Goal: Task Accomplishment & Management: Use online tool/utility

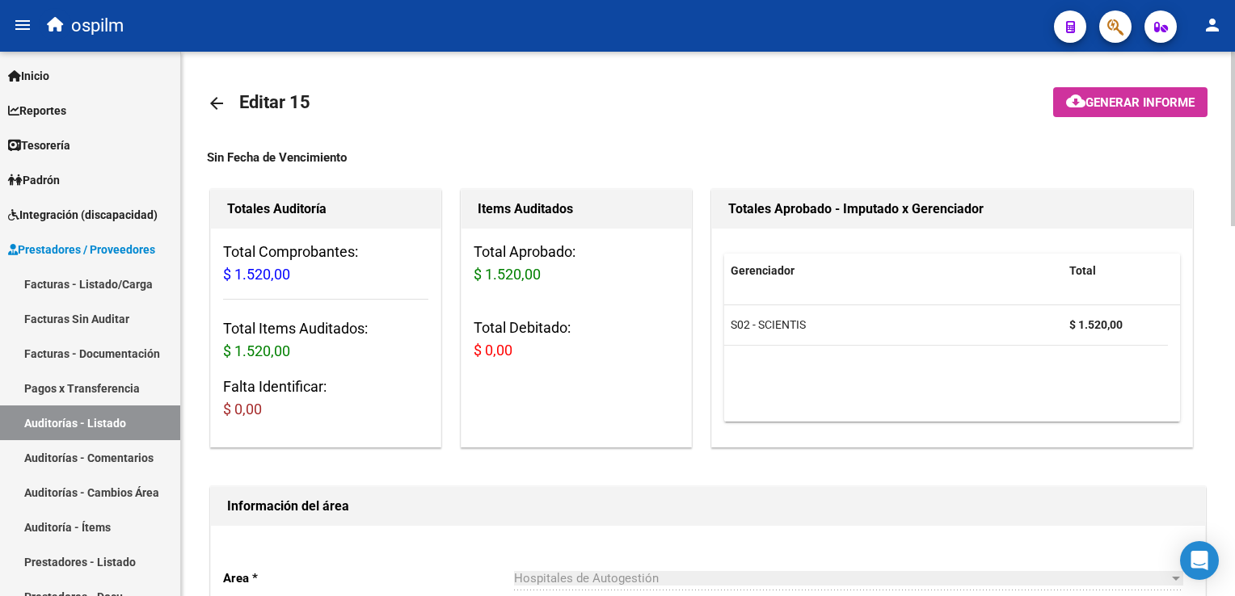
scroll to position [1154, 0]
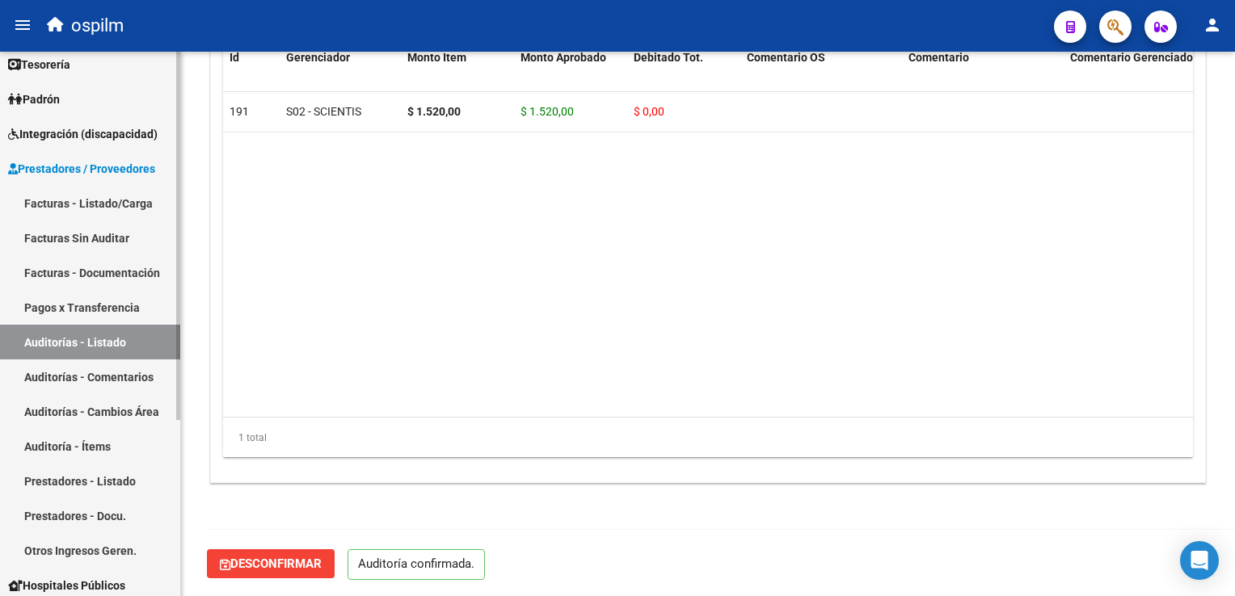
click at [87, 242] on link "Facturas Sin Auditar" at bounding box center [90, 238] width 180 height 35
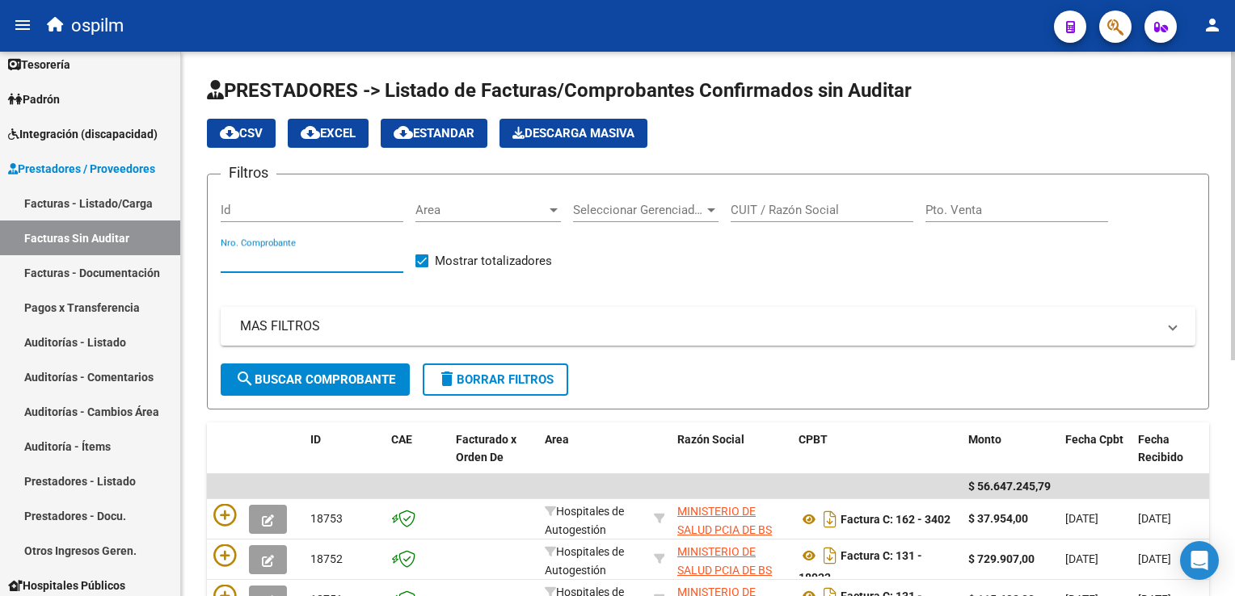
click at [257, 265] on input "Nro. Comprobante" at bounding box center [312, 260] width 183 height 15
type input "107078"
click at [331, 373] on span "search Buscar Comprobante" at bounding box center [315, 380] width 160 height 15
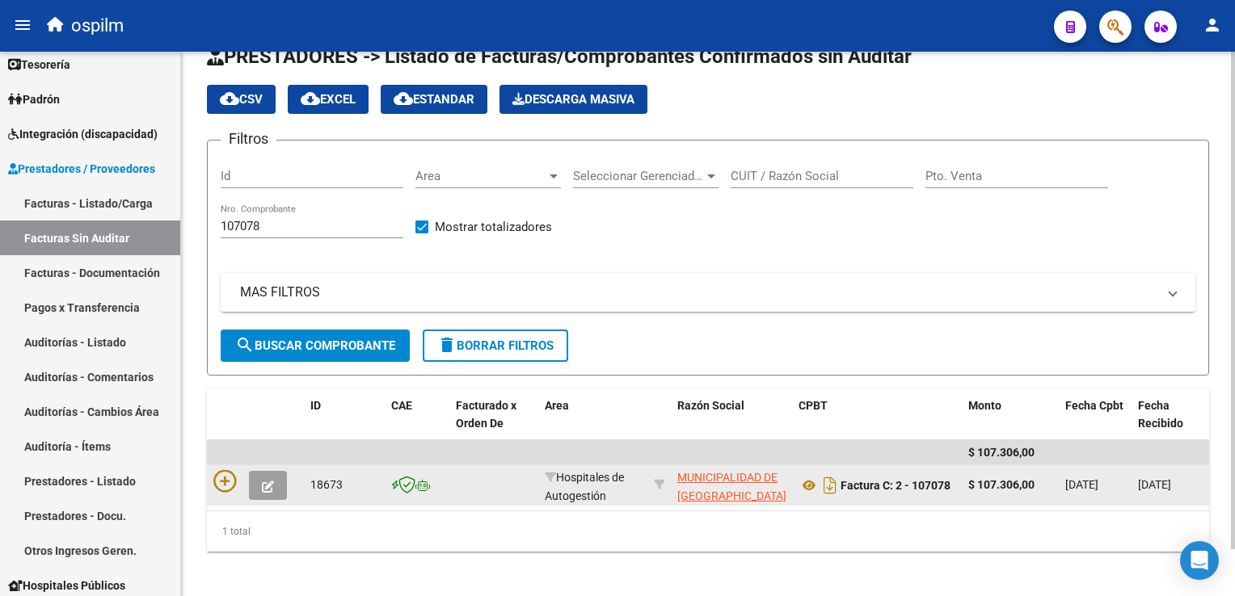
scroll to position [51, 0]
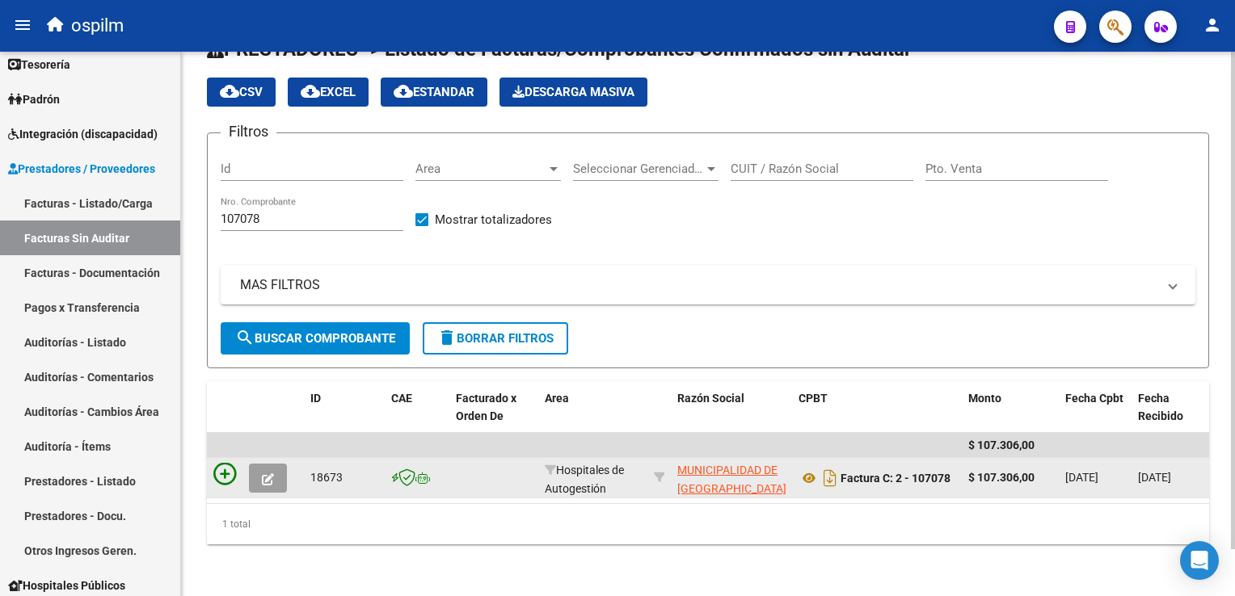
click at [233, 464] on icon at bounding box center [224, 474] width 23 height 23
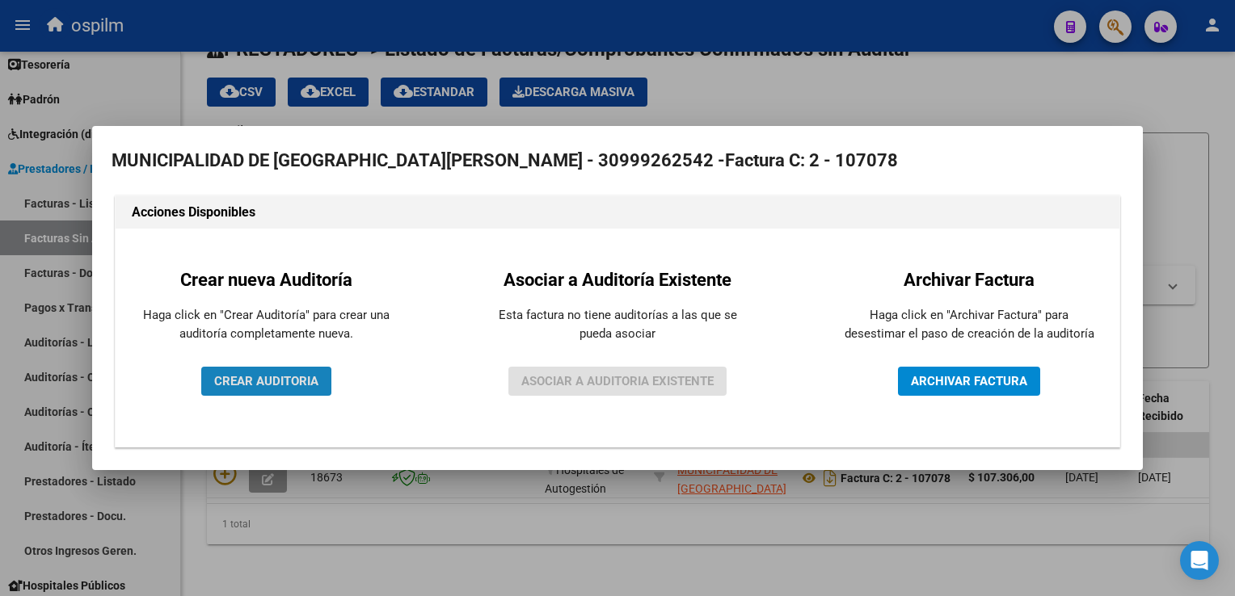
click at [252, 381] on span "CREAR AUDITORIA" at bounding box center [266, 381] width 104 height 15
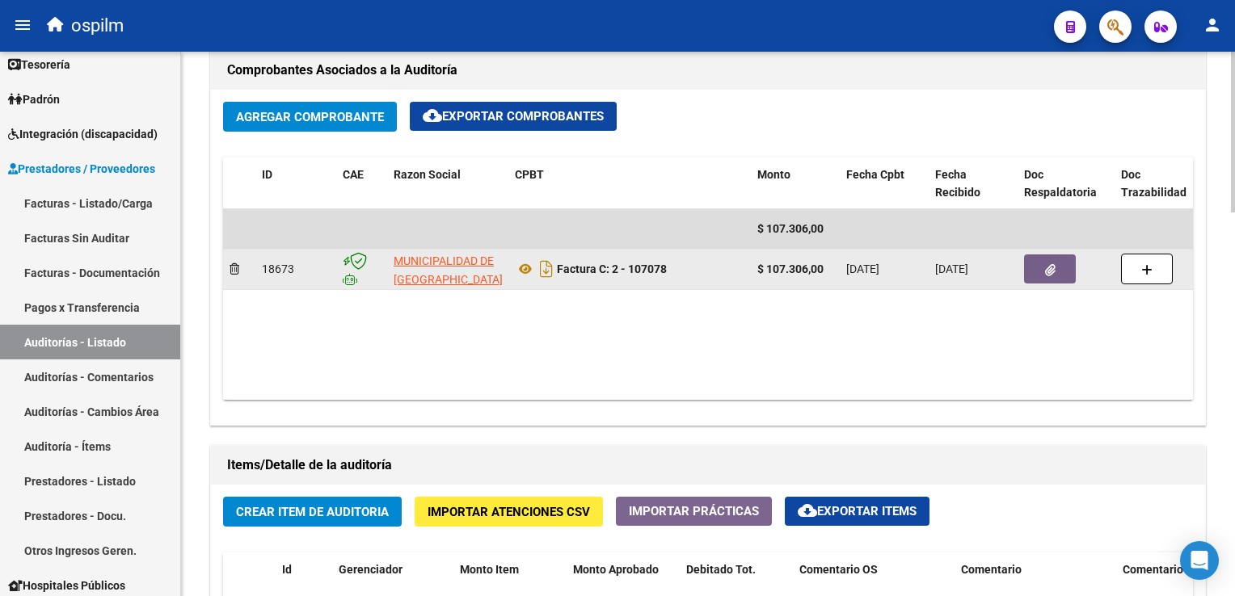
scroll to position [570, 0]
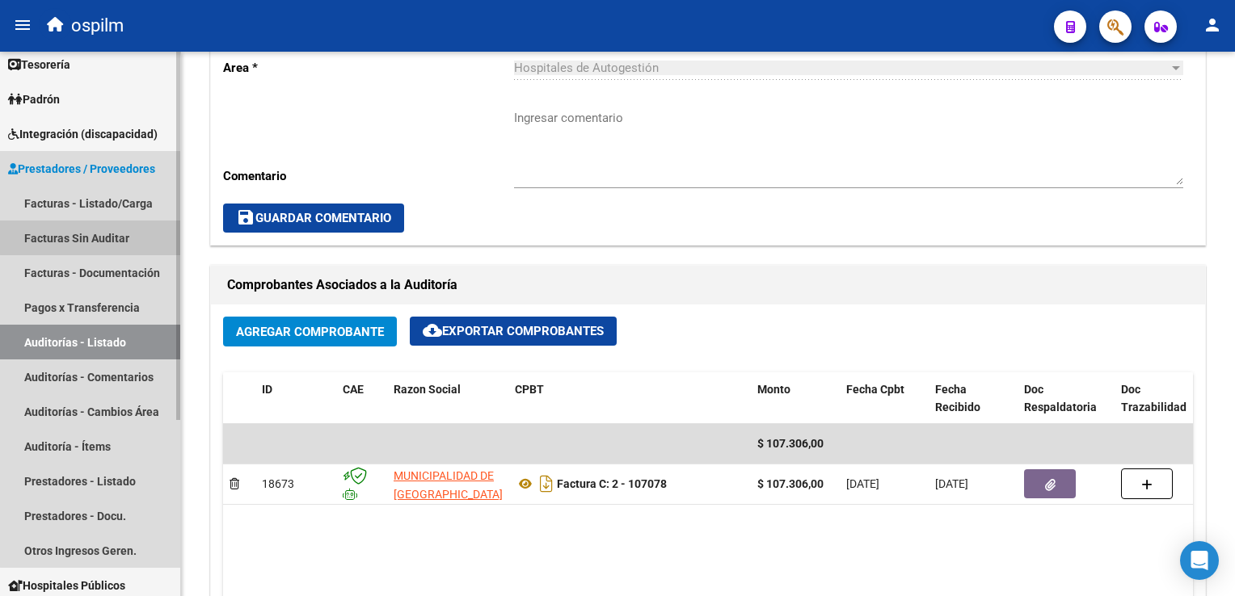
click at [91, 234] on link "Facturas Sin Auditar" at bounding box center [90, 238] width 180 height 35
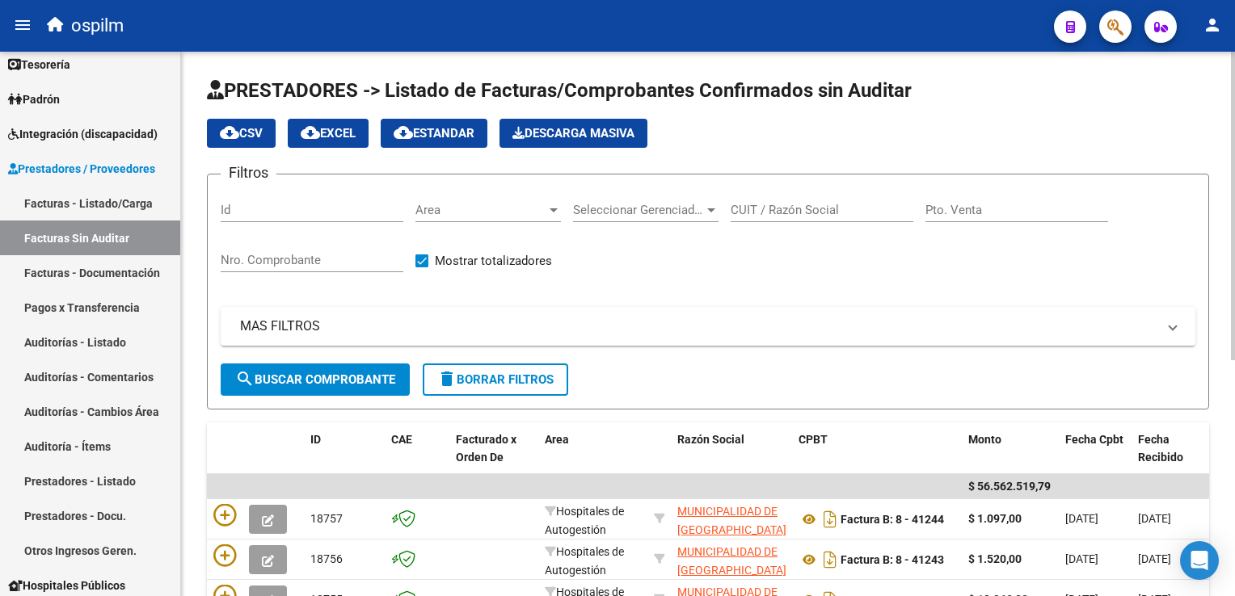
click at [240, 259] on input "Nro. Comprobante" at bounding box center [312, 260] width 183 height 15
type input "107078"
click at [305, 373] on span "search Buscar Comprobante" at bounding box center [315, 380] width 160 height 15
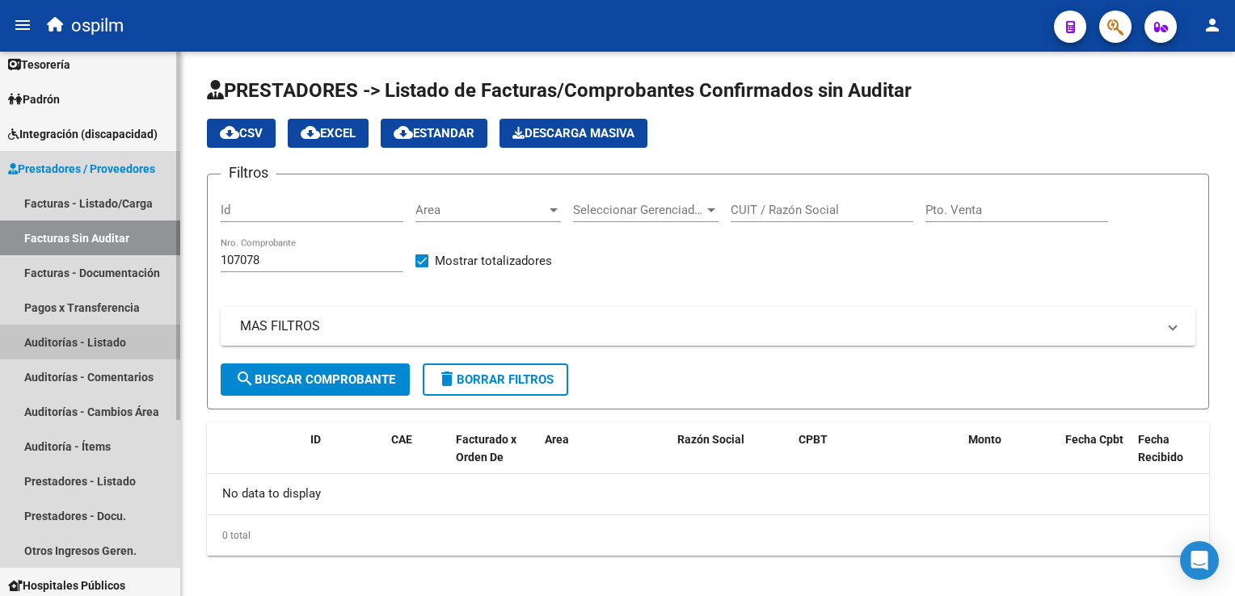
click at [91, 341] on link "Auditorías - Listado" at bounding box center [90, 342] width 180 height 35
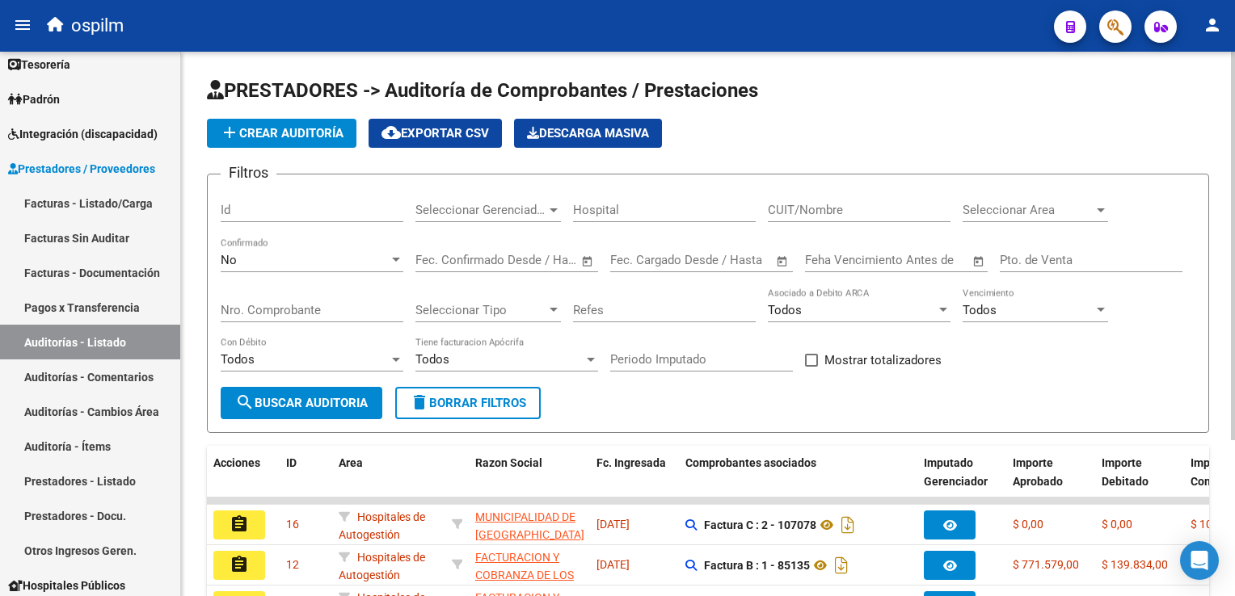
click at [259, 306] on input "Nro. Comprobante" at bounding box center [312, 310] width 183 height 15
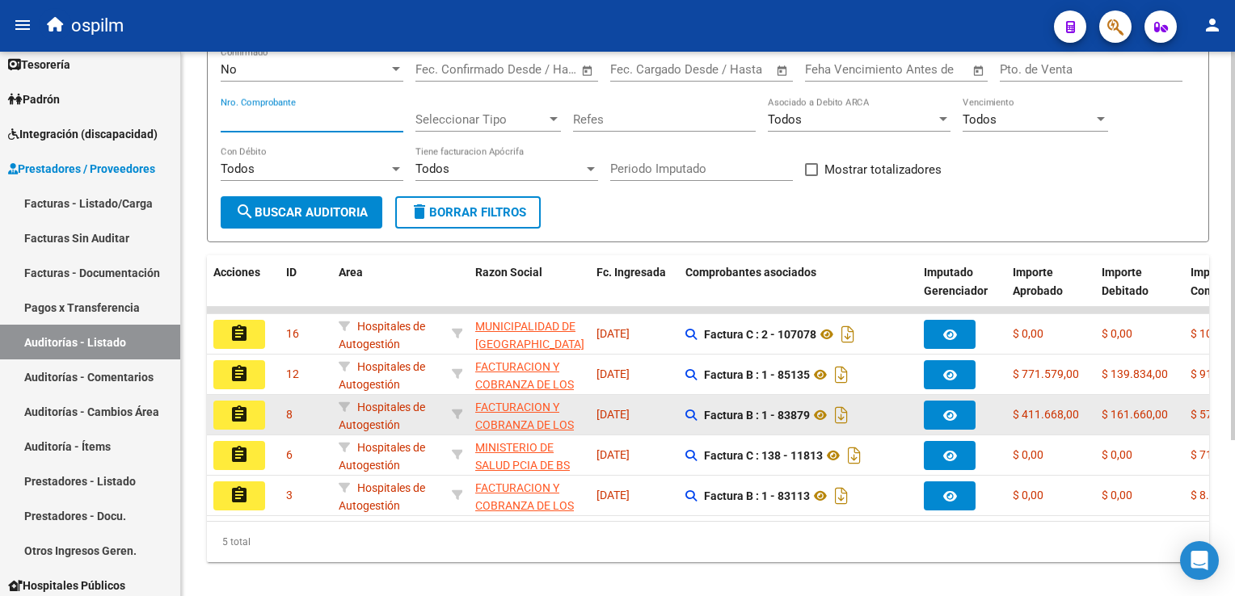
scroll to position [217, 0]
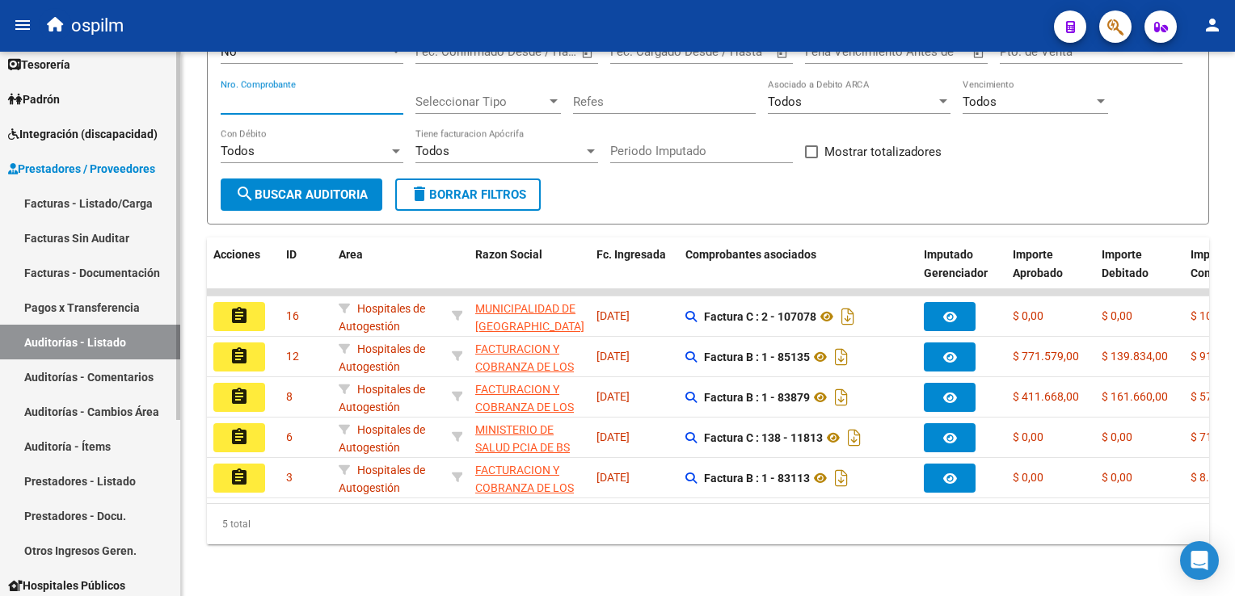
click at [115, 233] on link "Facturas Sin Auditar" at bounding box center [90, 238] width 180 height 35
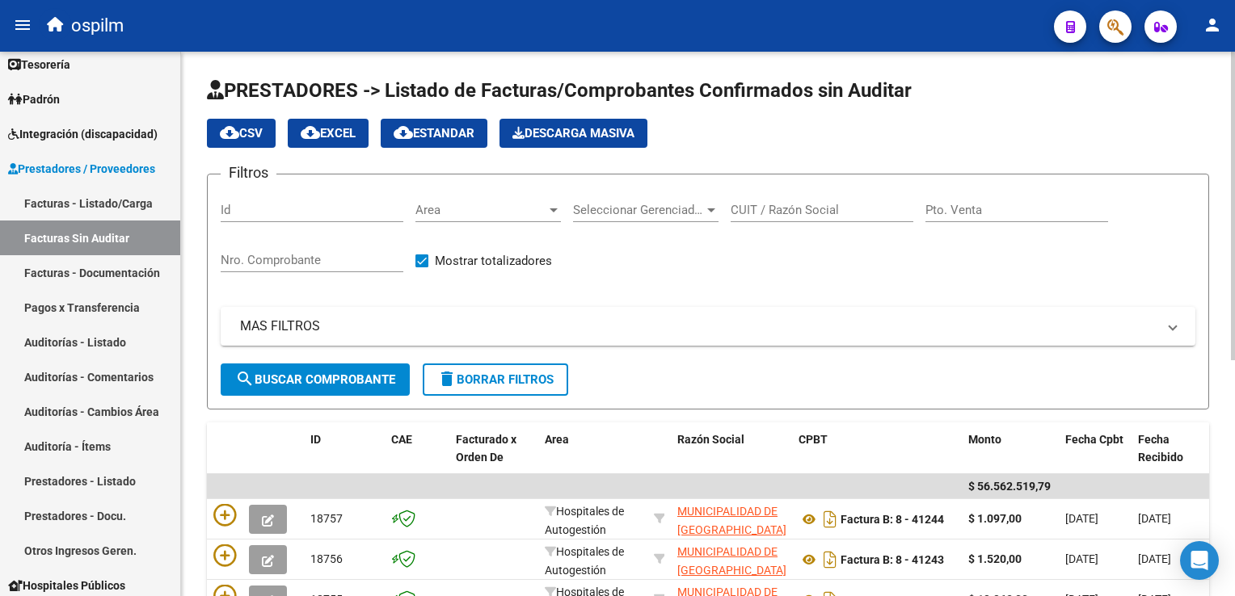
click at [261, 261] on input "Nro. Comprobante" at bounding box center [312, 260] width 183 height 15
type input "107078"
click at [361, 380] on span "search Buscar Comprobante" at bounding box center [315, 380] width 160 height 15
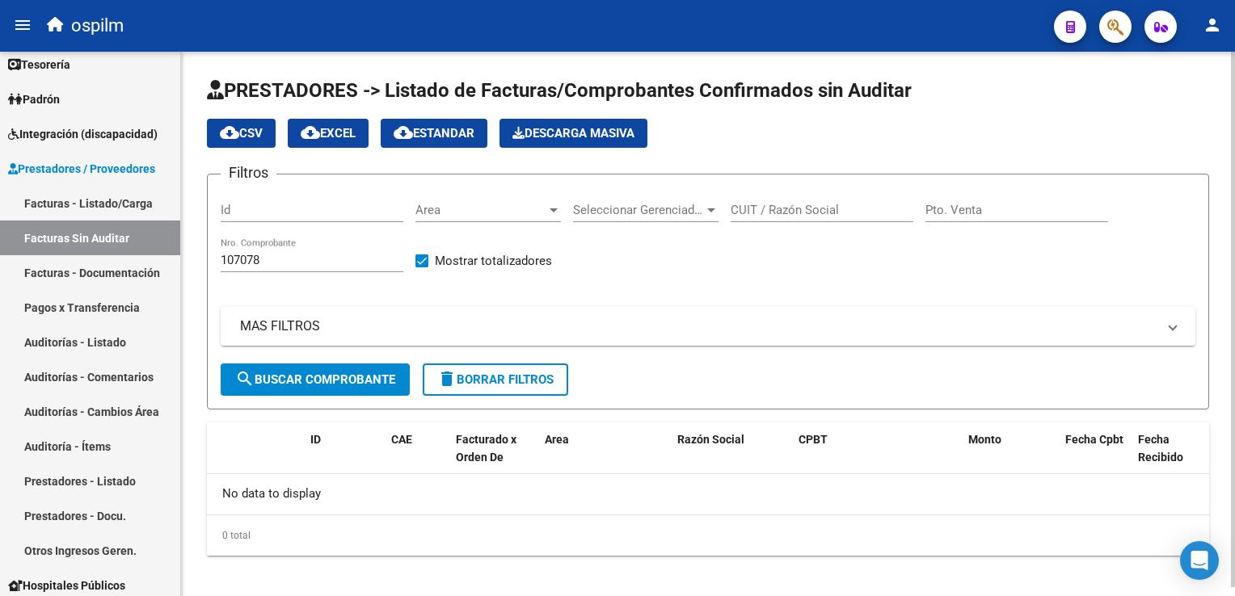
scroll to position [8, 0]
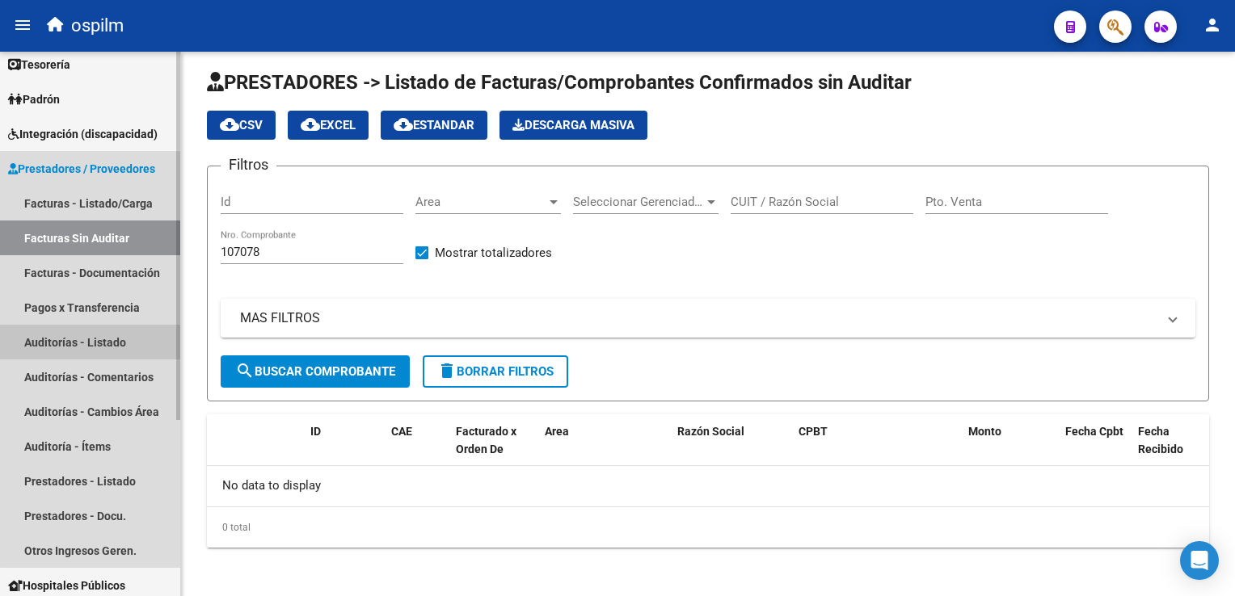
click at [115, 338] on link "Auditorías - Listado" at bounding box center [90, 342] width 180 height 35
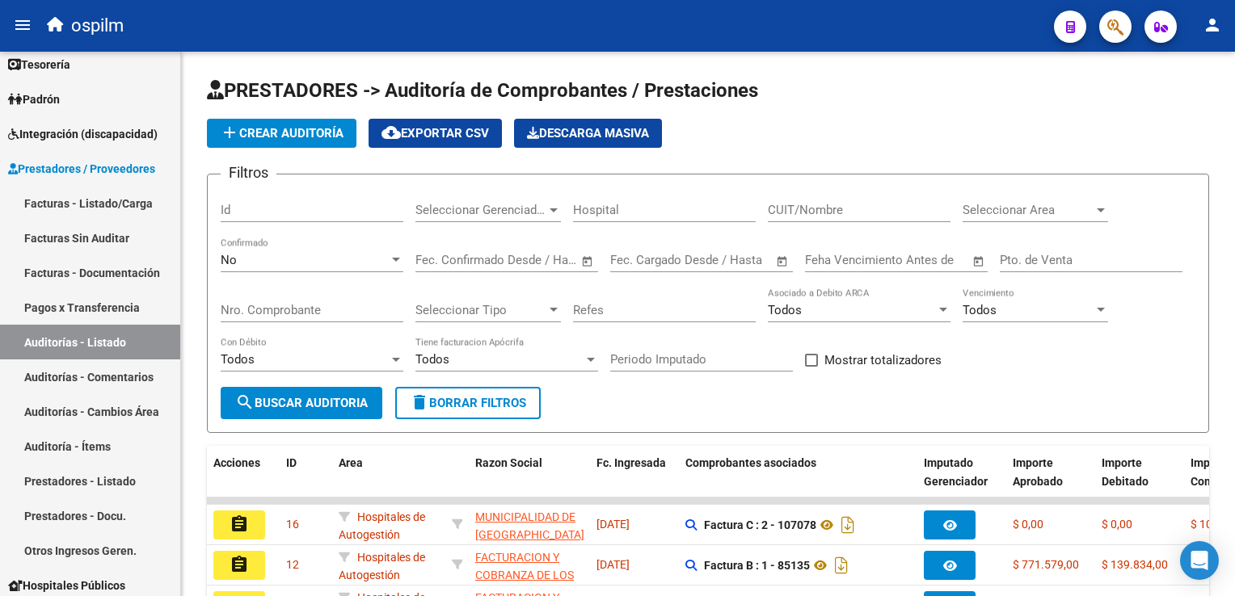
click at [293, 311] on input "Nro. Comprobante" at bounding box center [312, 310] width 183 height 15
type input "107078"
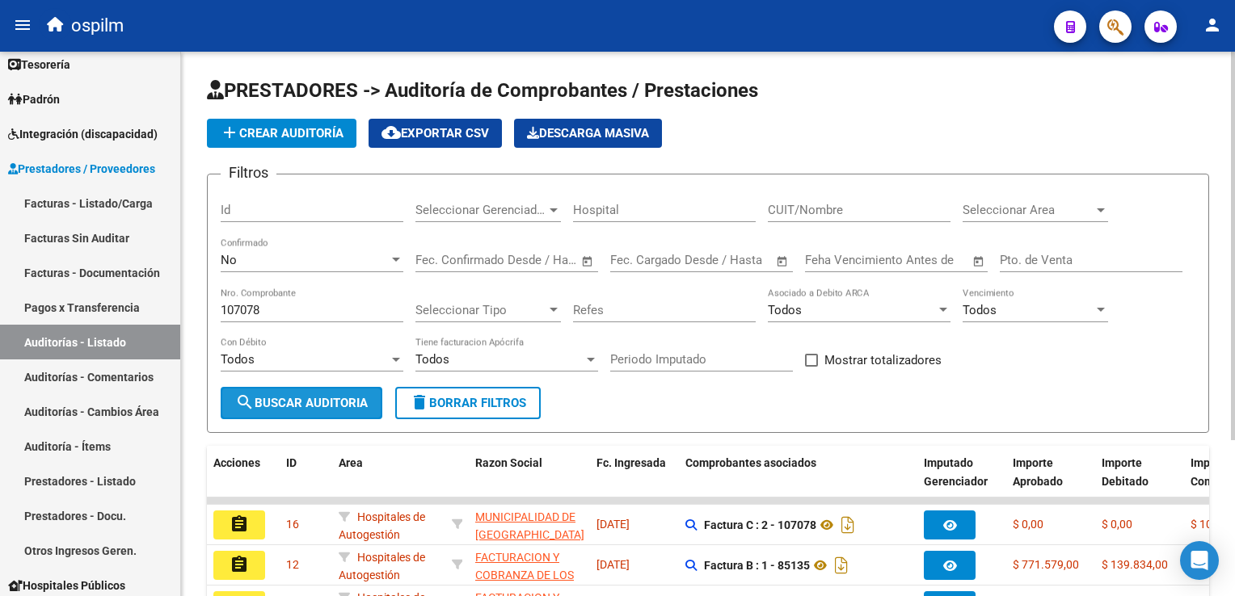
click at [268, 399] on span "search Buscar Auditoria" at bounding box center [301, 403] width 133 height 15
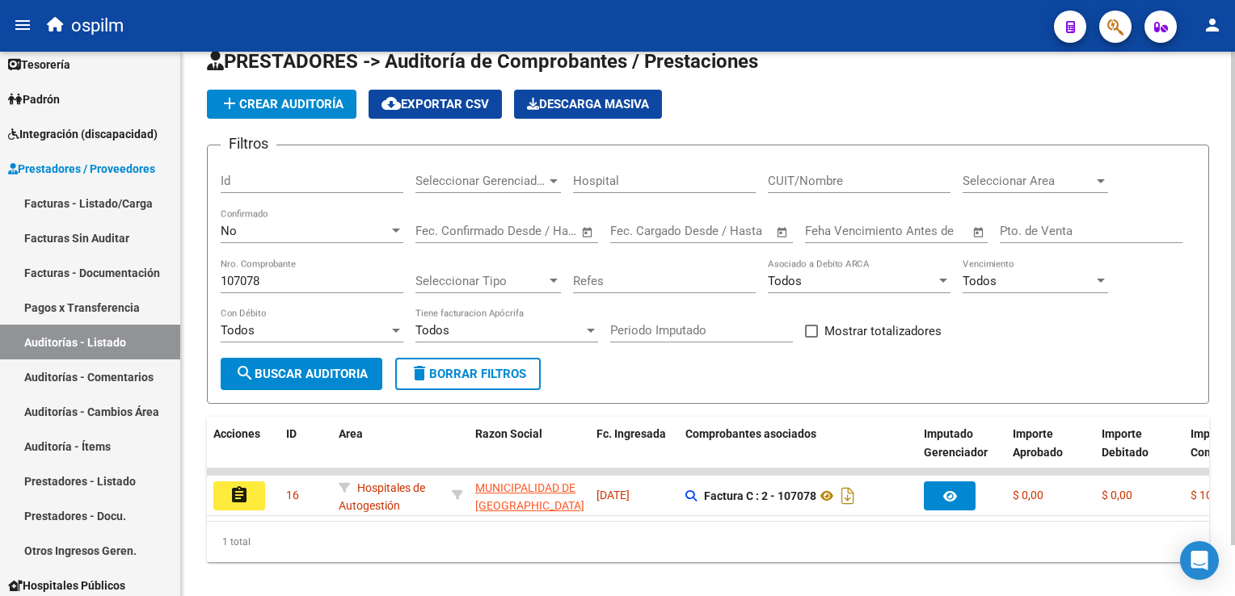
scroll to position [56, 0]
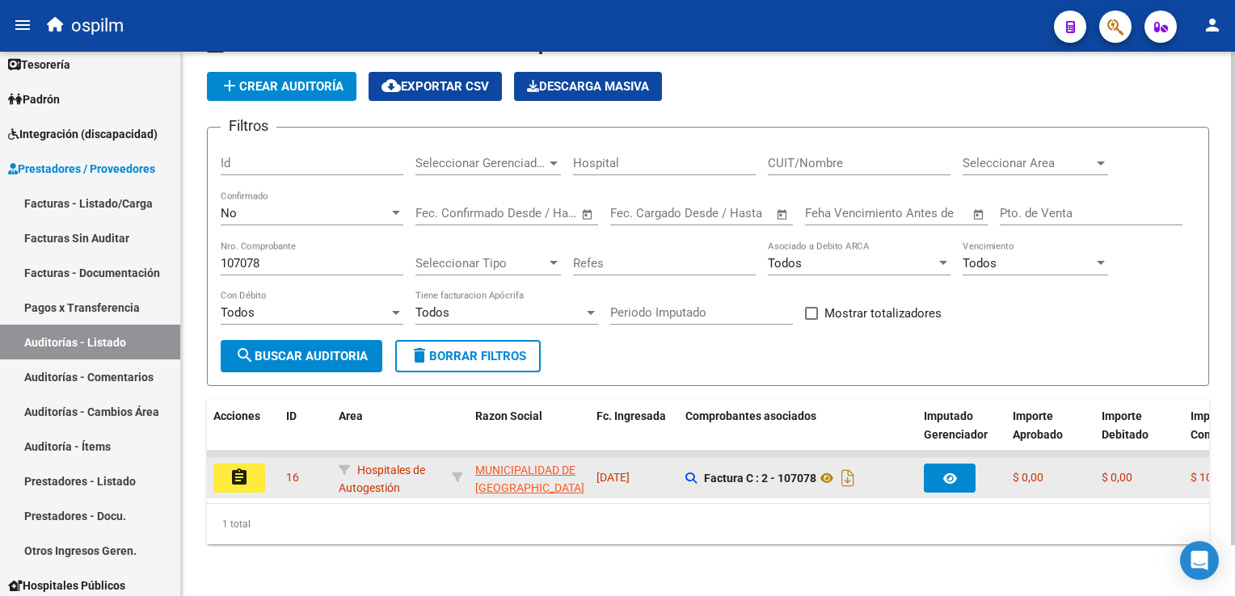
click at [228, 470] on button "assignment" at bounding box center [239, 478] width 52 height 29
